Goal: Transaction & Acquisition: Purchase product/service

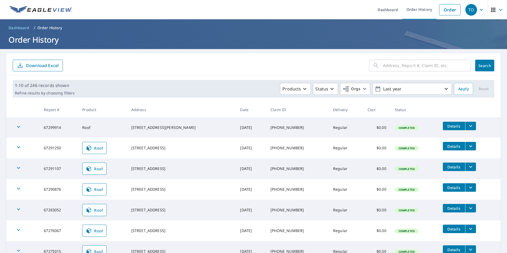
click at [151, 63] on form "​ Search Download Excel" at bounding box center [253, 66] width 481 height 12
click at [90, 127] on td "Roof" at bounding box center [102, 127] width 49 height 20
click at [190, 66] on form "​ Search Download Excel" at bounding box center [253, 66] width 481 height 12
click at [467, 125] on icon "filesDropdownBtn-67299914" at bounding box center [470, 126] width 6 height 6
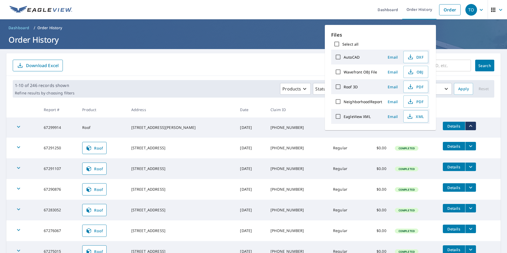
click at [231, 63] on form "​ Search Download Excel" at bounding box center [253, 66] width 481 height 12
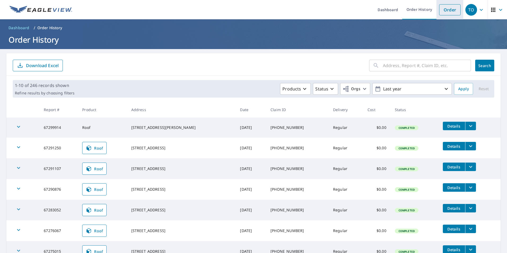
click at [450, 12] on link "Order" at bounding box center [449, 9] width 21 height 11
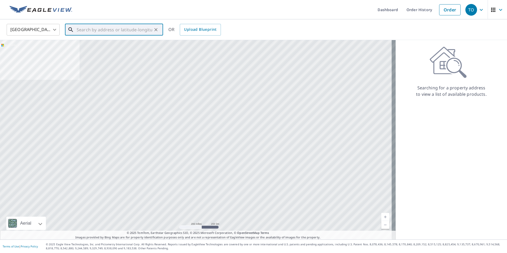
click at [135, 34] on input "text" at bounding box center [114, 29] width 75 height 15
paste input "[STREET_ADDRESS]"
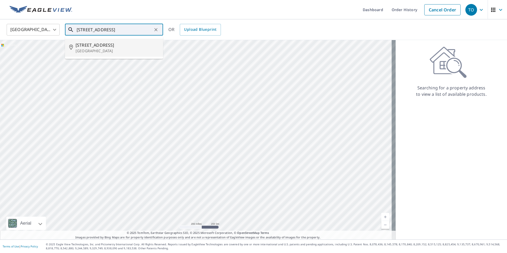
click at [122, 50] on p "[GEOGRAPHIC_DATA]" at bounding box center [116, 50] width 83 height 5
type input "[STREET_ADDRESS]"
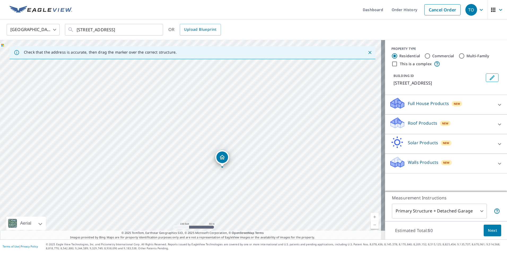
click at [447, 120] on div "Roof Products New" at bounding box center [441, 124] width 104 height 15
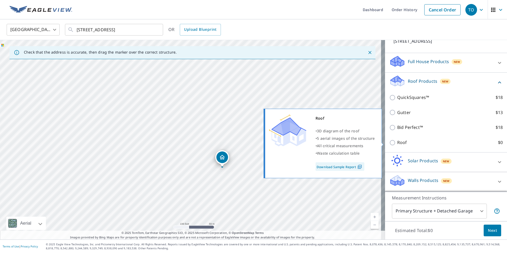
click at [391, 141] on input "Roof $0" at bounding box center [393, 142] width 8 height 6
checkbox input "true"
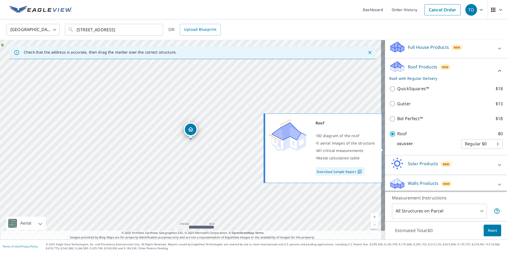
type input "3"
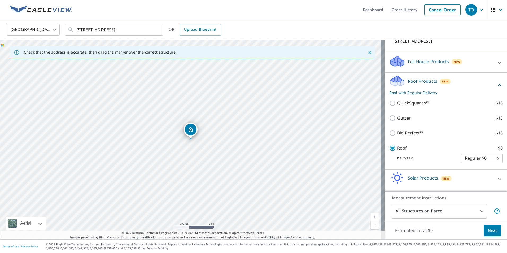
click at [489, 231] on span "Next" at bounding box center [491, 230] width 9 height 7
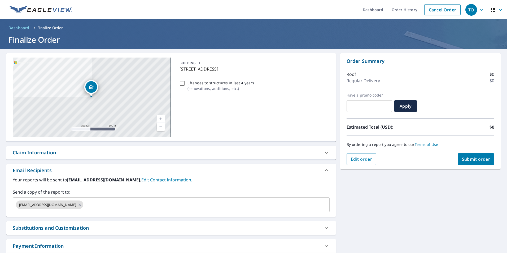
scroll to position [26, 0]
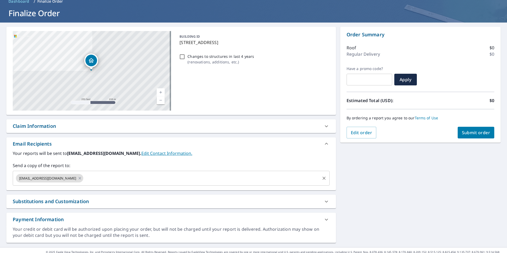
click at [113, 175] on input "text" at bounding box center [201, 178] width 235 height 10
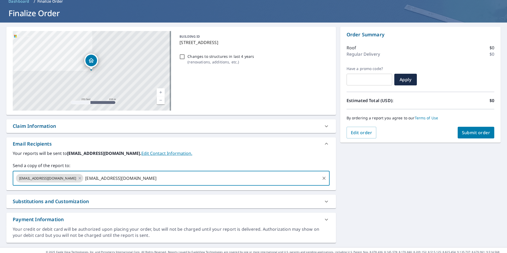
type input "[EMAIL_ADDRESS][DOMAIN_NAME]"
click at [386, 188] on div "[STREET_ADDRESS] Aerial Road A standard road map Aerial A detailed look from ab…" at bounding box center [253, 135] width 507 height 224
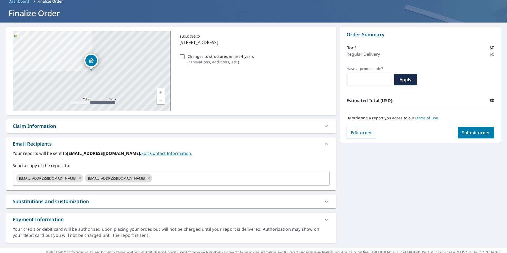
scroll to position [34, 0]
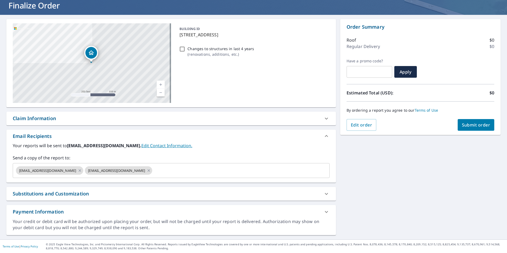
click at [152, 117] on div "Claim Information" at bounding box center [166, 118] width 307 height 7
checkbox input "true"
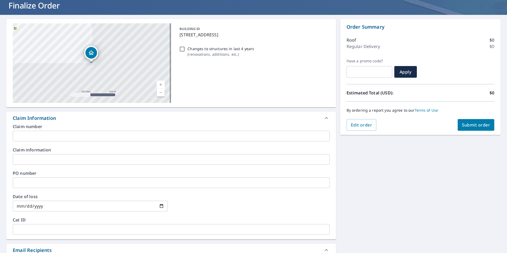
click at [63, 137] on input "text" at bounding box center [171, 136] width 317 height 11
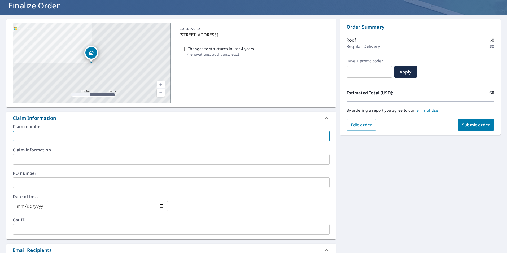
type input "6"
checkbox input "true"
type input "65"
checkbox input "true"
type input "651"
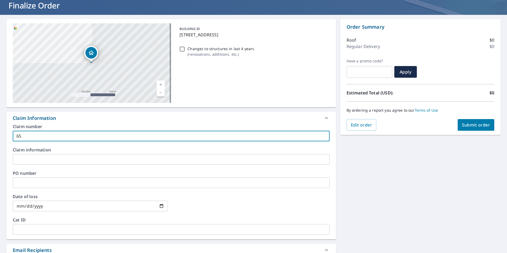
checkbox input "true"
type input "6515"
checkbox input "true"
type input "6515-"
checkbox input "true"
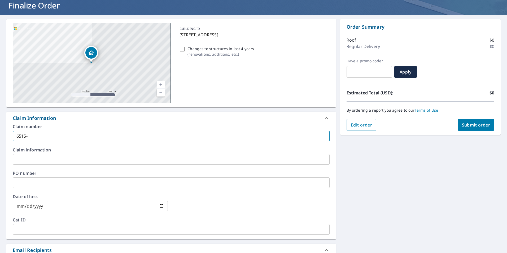
type input "6515-2"
checkbox input "true"
type input "6515-25"
checkbox input "true"
type input "6515-25-"
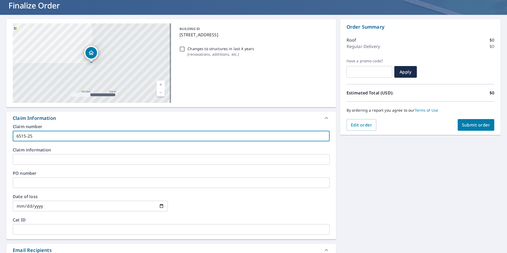
checkbox input "true"
type input "6515-25-3"
checkbox input "true"
type input "6515-25-39"
checkbox input "true"
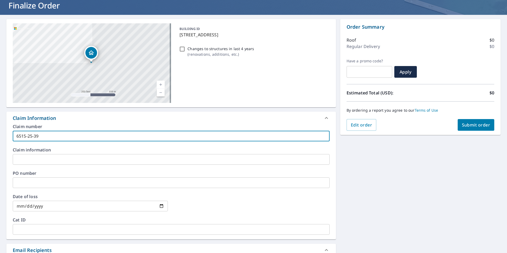
type input "[PHONE_NUMBER]"
checkbox input "true"
type input "6515-25-39"
checkbox input "true"
type input "[PHONE_NUMBER]"
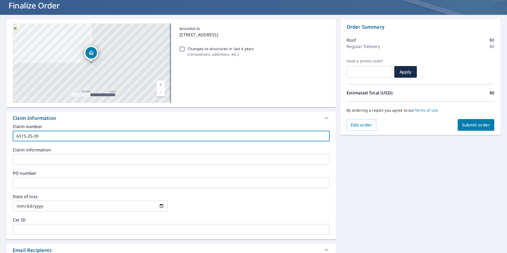
checkbox input "true"
type input "[PHONE_NUMBER]"
click at [379, 179] on div "[STREET_ADDRESS] Aerial Road A standard road map Aerial A detailed look from ab…" at bounding box center [253, 184] width 507 height 338
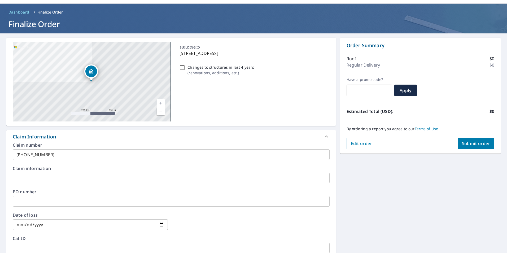
scroll to position [0, 0]
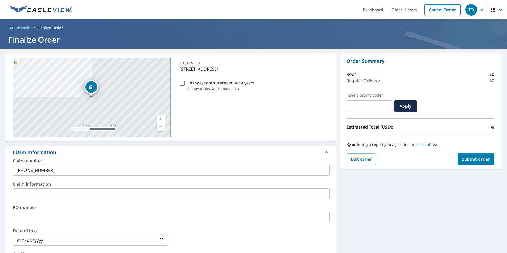
click at [476, 160] on span "Submit order" at bounding box center [475, 159] width 28 height 6
checkbox input "true"
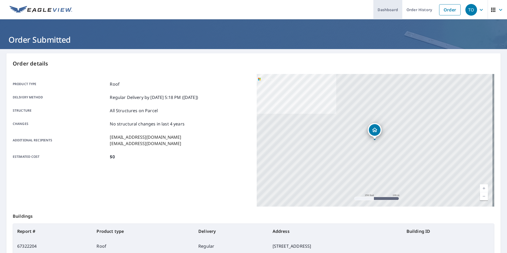
click at [394, 6] on link "Dashboard" at bounding box center [387, 9] width 29 height 19
